Goal: Task Accomplishment & Management: Manage account settings

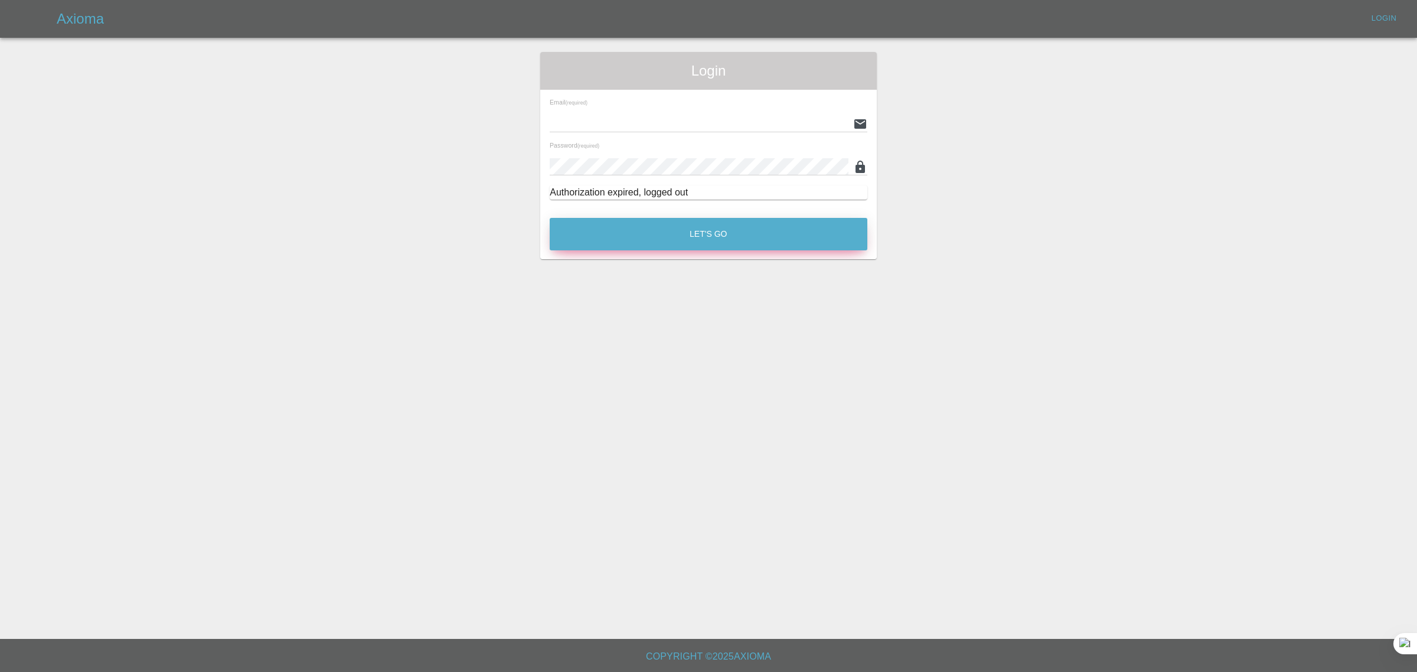
type input "bookkeeping@fifoaccounting.com"
click at [624, 234] on button "Let's Go" at bounding box center [709, 234] width 318 height 32
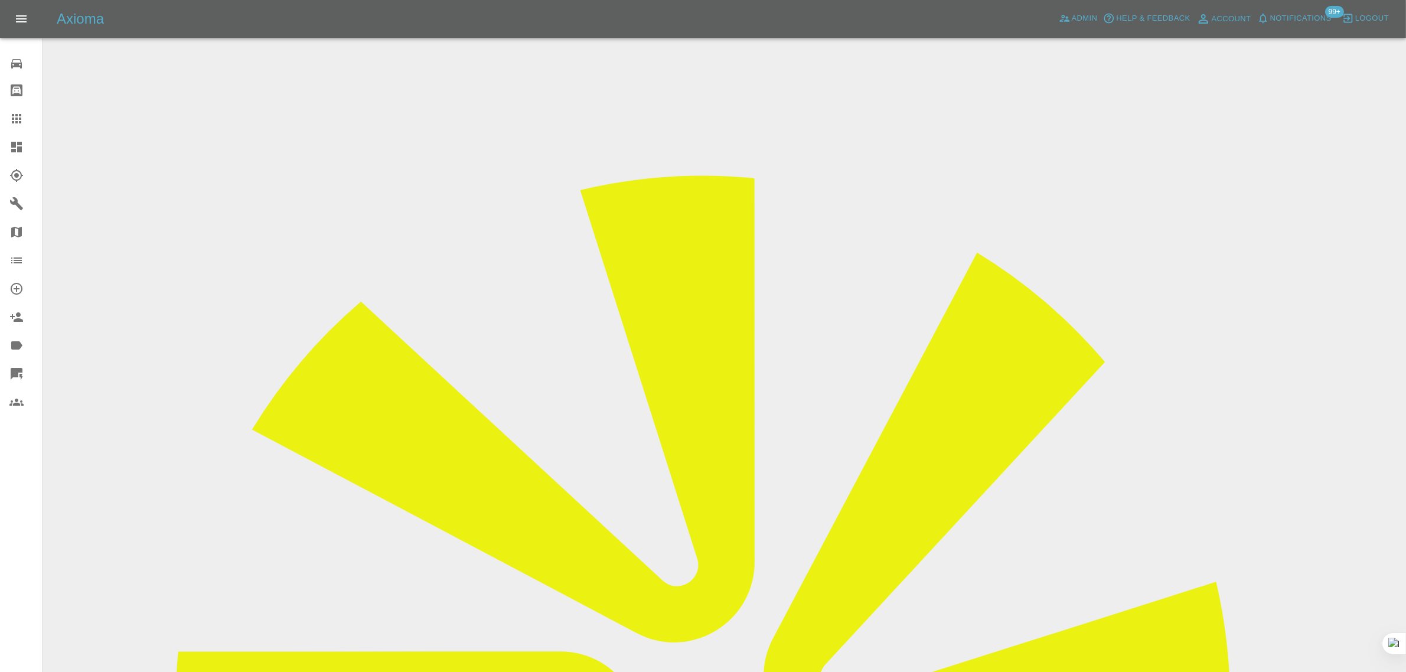
drag, startPoint x: 699, startPoint y: 390, endPoint x: 860, endPoint y: 394, distance: 161.9
copy td "wnortonmf135multipower@gmail.com"
click at [21, 125] on icon at bounding box center [16, 119] width 14 height 14
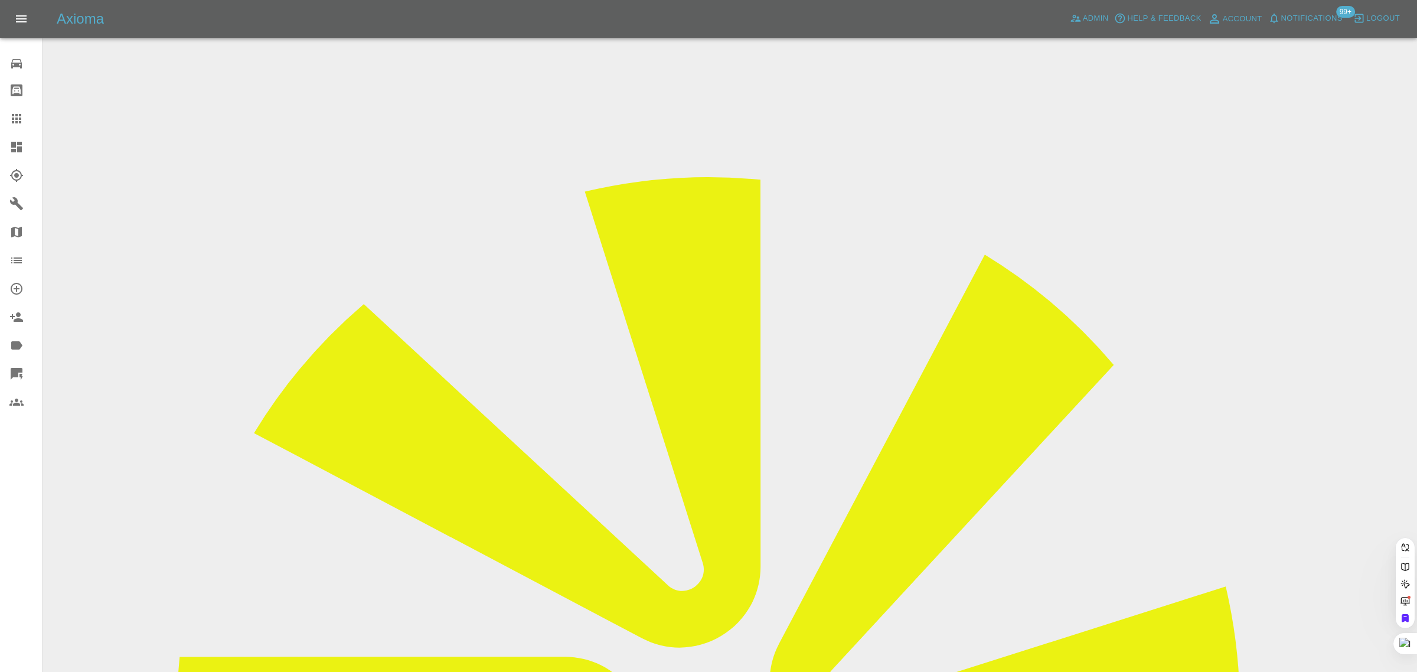
paste input "[EMAIL_ADDRESS][DOMAIN_NAME]"
type input "[EMAIL_ADDRESS][DOMAIN_NAME]"
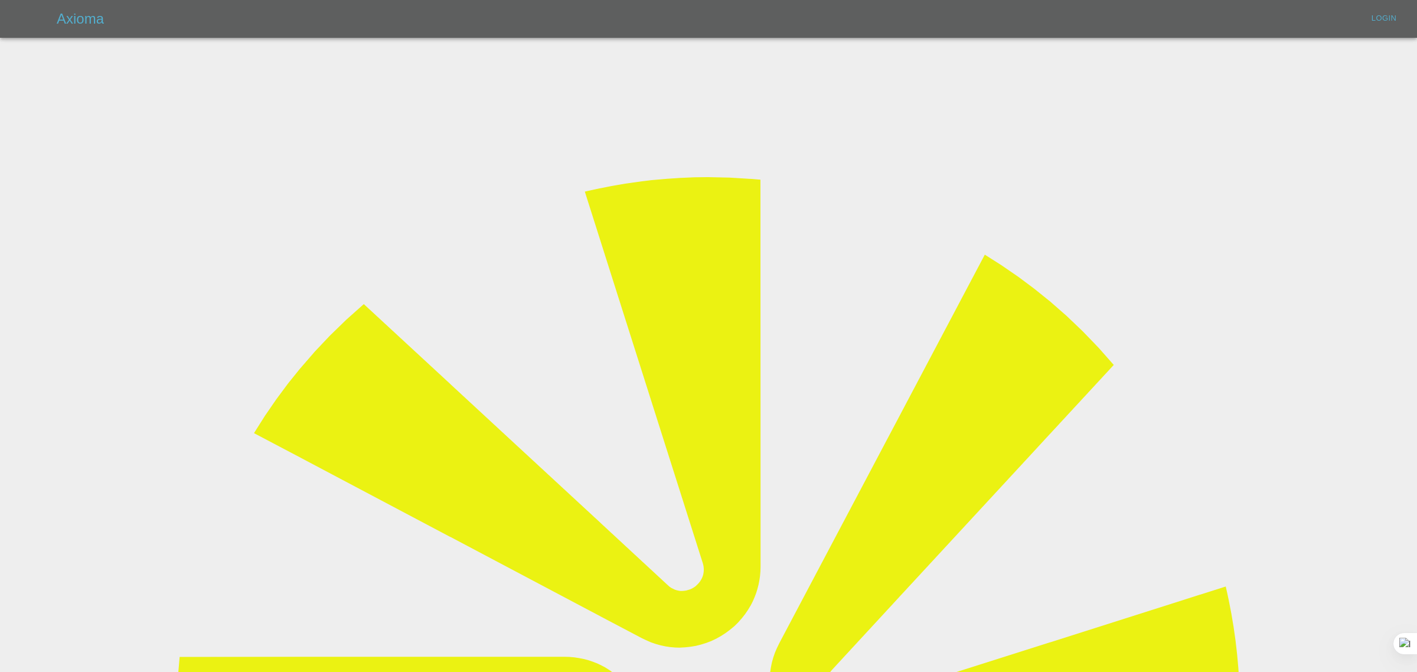
type input "[EMAIL_ADDRESS][DOMAIN_NAME]"
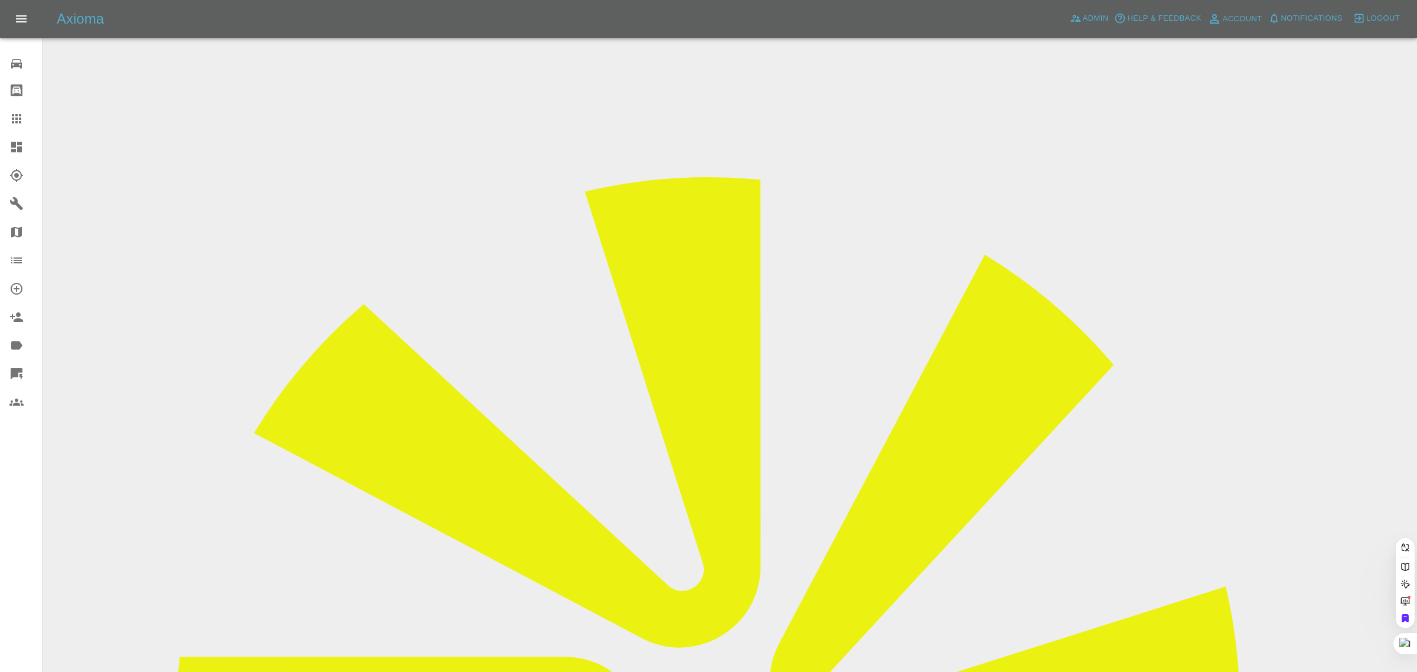
paste input "[EMAIL_ADDRESS][DOMAIN_NAME]"
type input "[EMAIL_ADDRESS][DOMAIN_NAME]"
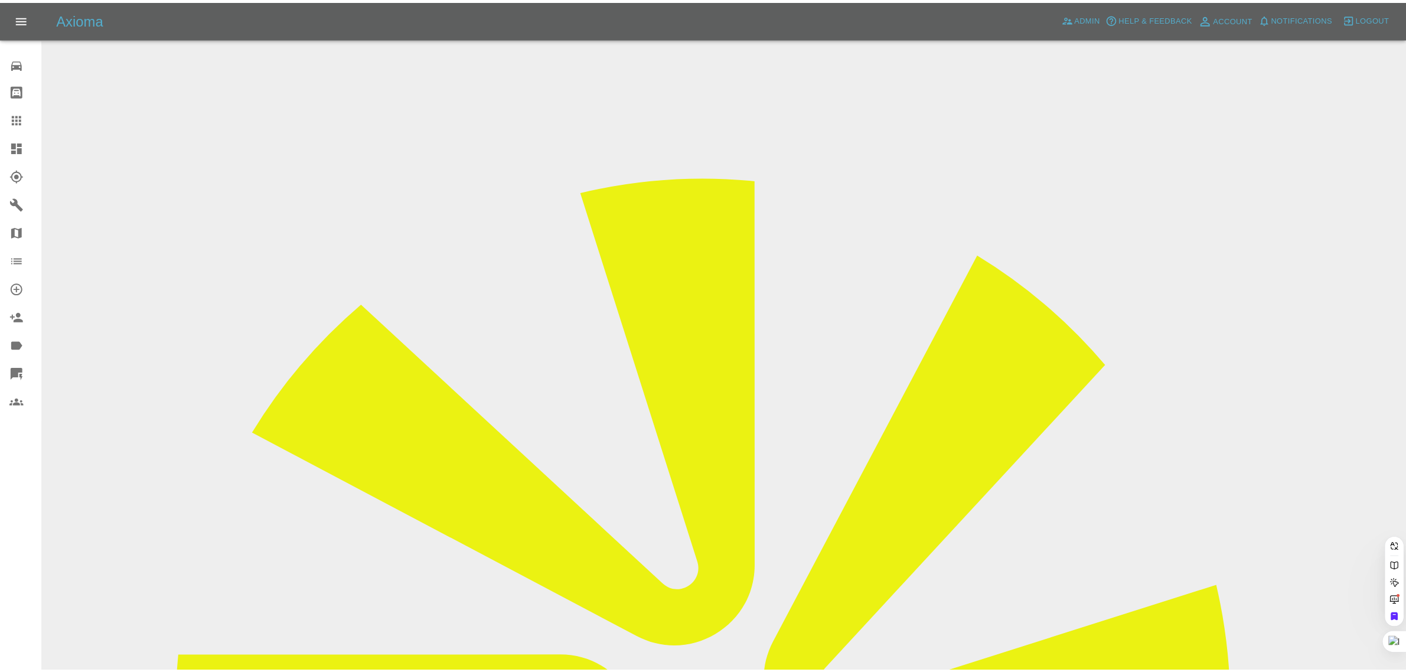
scroll to position [0, 31]
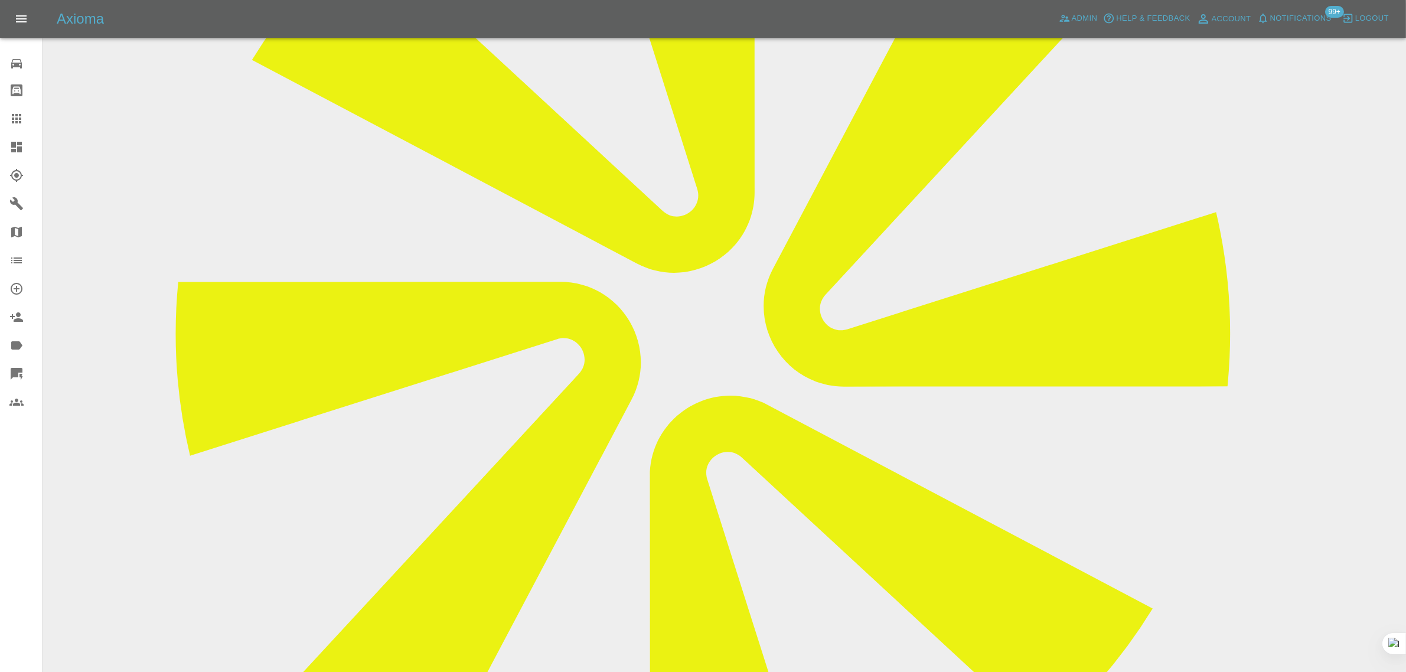
scroll to position [591, 0]
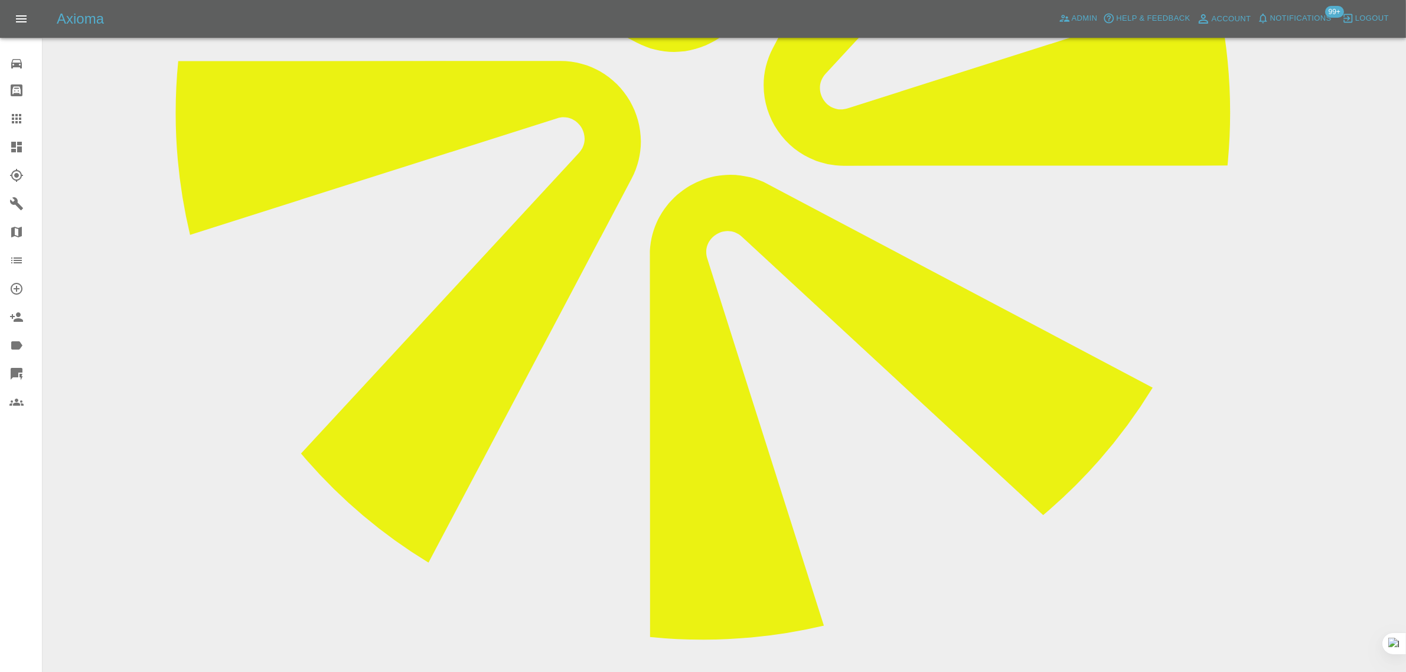
paste textarea "Hi no he couldn't make as he had a bad back. This is the third time I've not ha…"
type textarea "Hi no he couldn't make as he had a bad back. This is the third time I've not ha…"
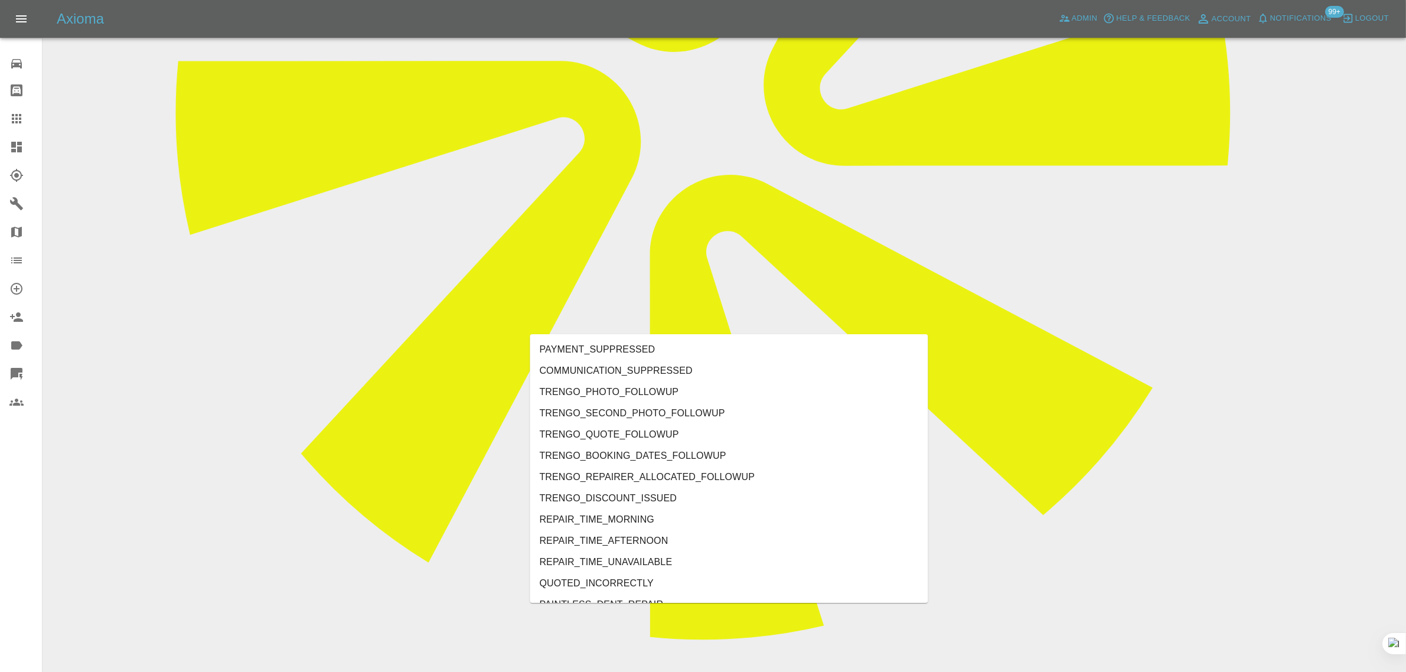
type input "no"
click at [602, 410] on li "REPAIRER_NO_SHOW" at bounding box center [729, 413] width 398 height 21
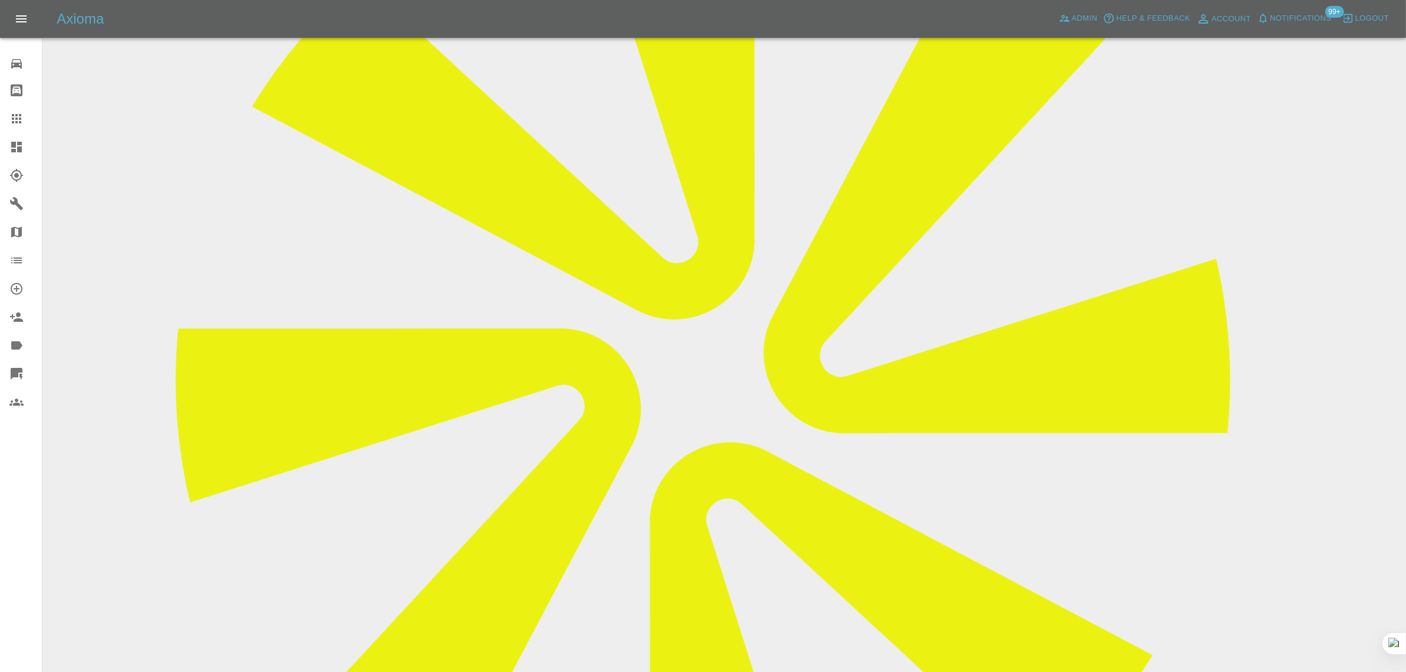
scroll to position [74, 0]
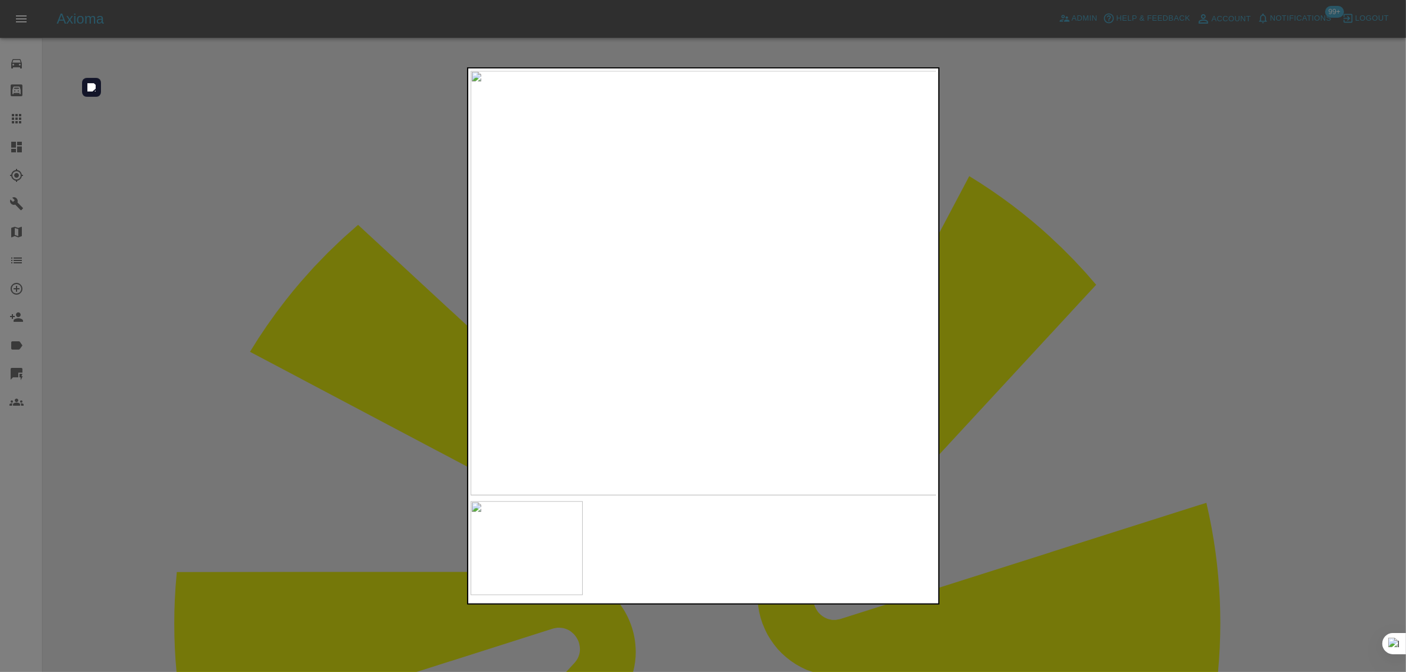
scroll to position [74, 0]
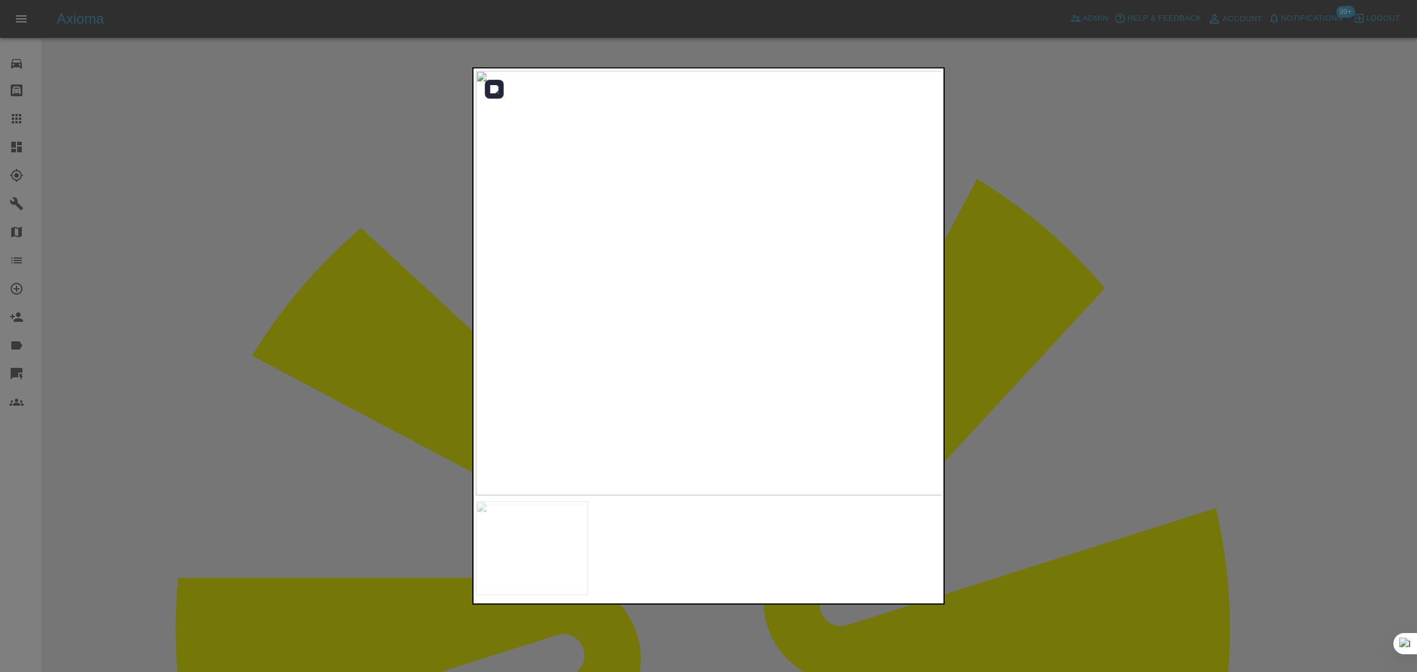
click at [681, 254] on img at bounding box center [709, 283] width 467 height 425
click at [610, 116] on img at bounding box center [682, 134] width 1400 height 1273
click at [1057, 222] on div at bounding box center [708, 336] width 1417 height 672
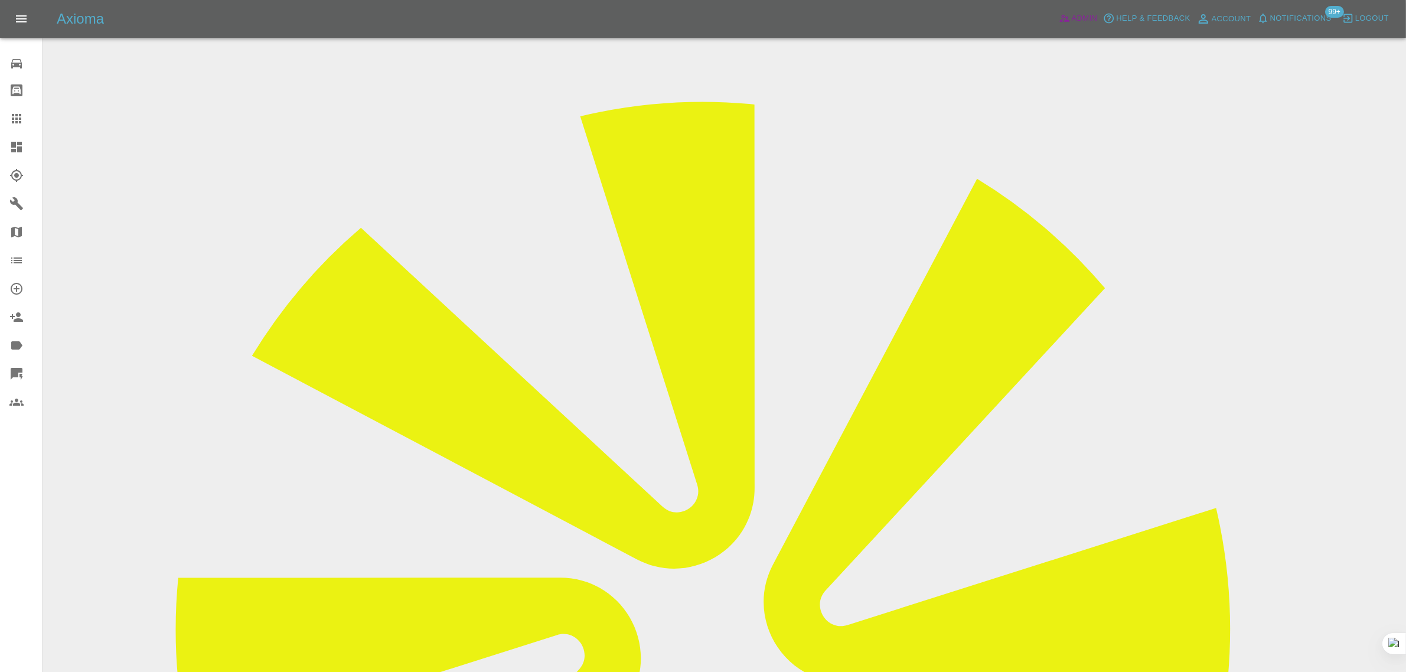
click at [1072, 15] on span "Admin" at bounding box center [1085, 19] width 26 height 14
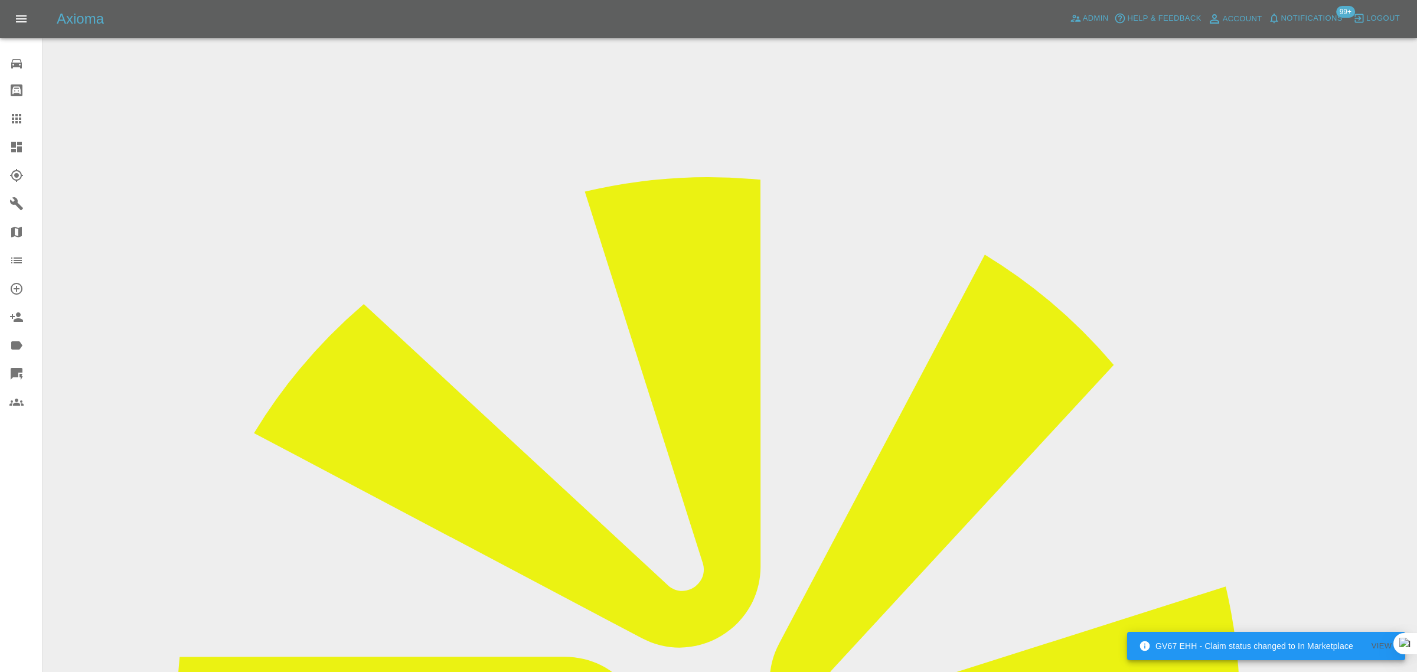
paste input "read.jordan@"
type input "read.jordan@"
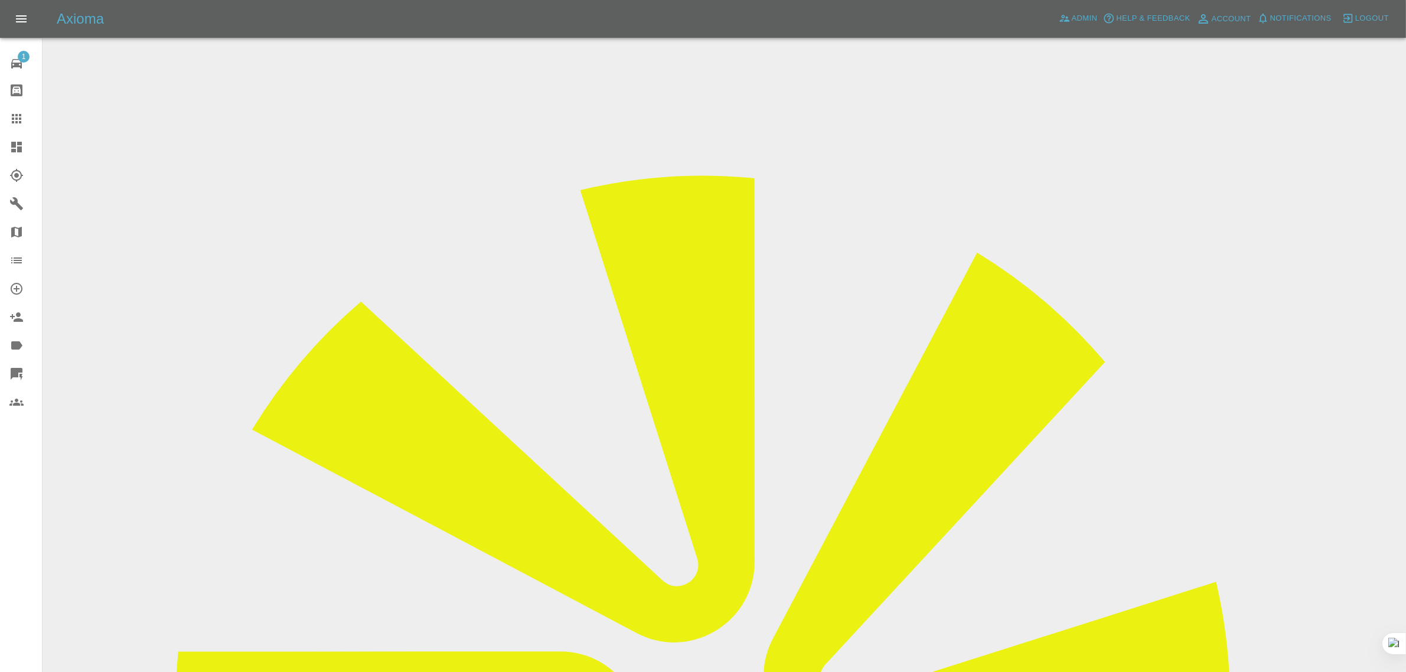
click at [33, 535] on div "1 Repair home Bodyshop home Claims Dashboard Explorer Garages Map Organization …" at bounding box center [21, 336] width 43 height 672
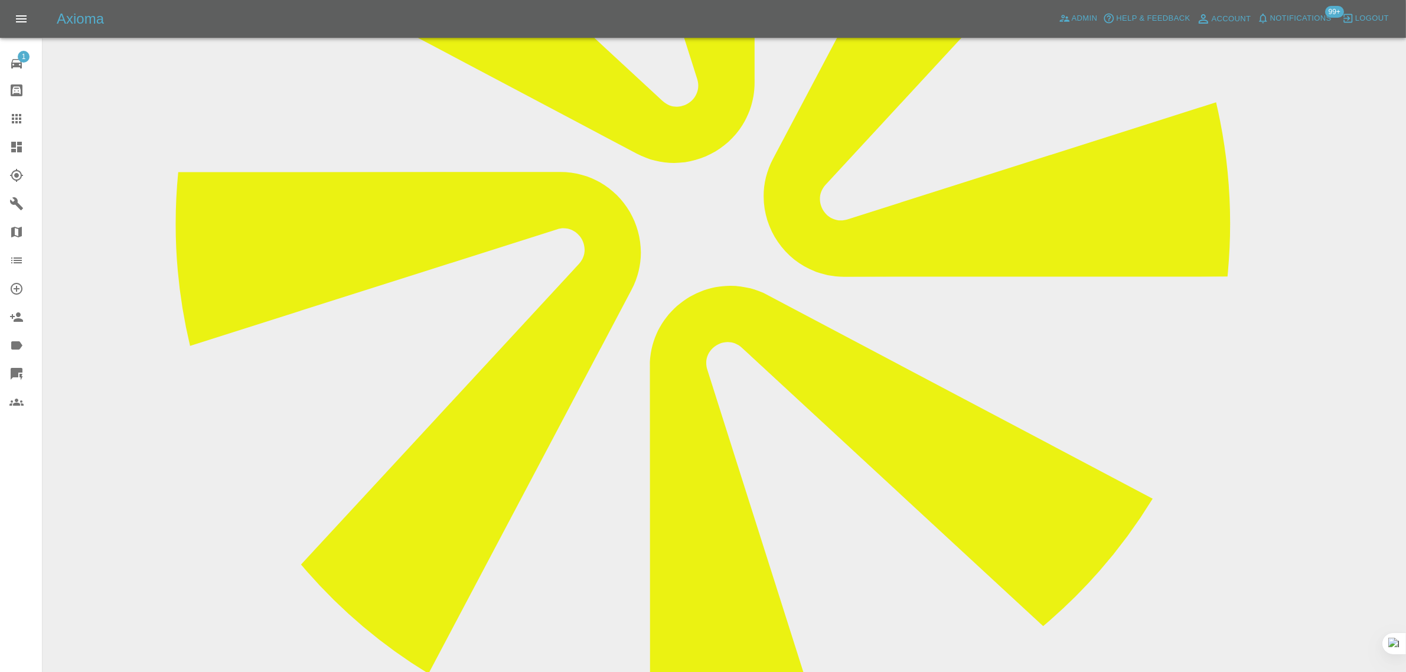
scroll to position [664, 0]
